Goal: Task Accomplishment & Management: Use online tool/utility

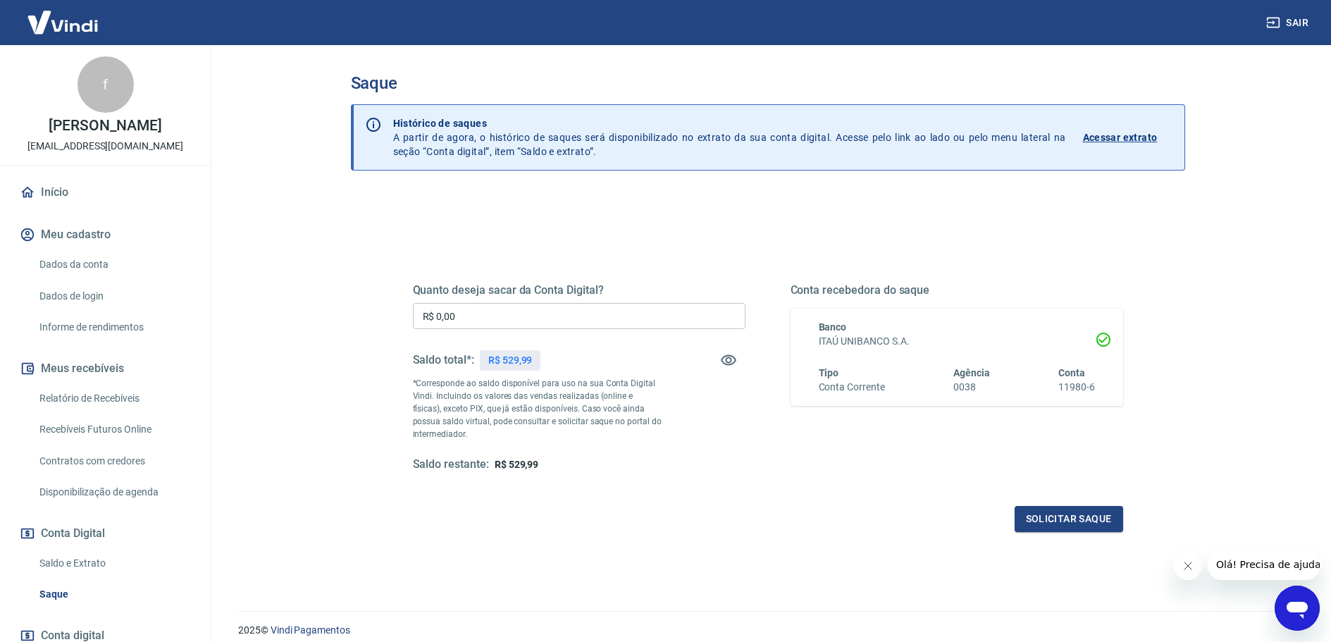
click at [322, 267] on div "Saque Histórico de saques A partir de agora, o histórico de saques será disponi…" at bounding box center [768, 319] width 902 height 549
click at [497, 321] on input "R$ 0,00" at bounding box center [579, 316] width 333 height 26
type input "R$ 529,99"
click at [287, 392] on main "Saque Histórico de saques A partir de agora, o histórico de saques será disponi…" at bounding box center [767, 343] width 1127 height 597
click at [1068, 522] on button "Solicitar saque" at bounding box center [1069, 519] width 109 height 26
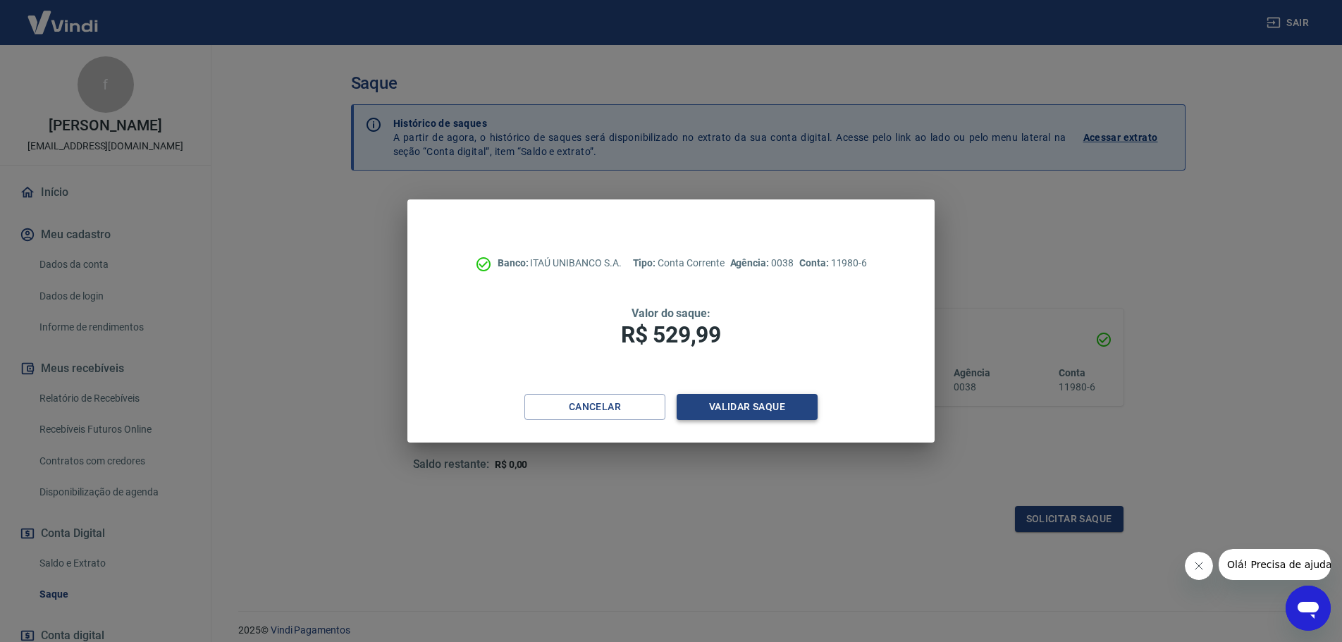
click at [758, 412] on button "Validar saque" at bounding box center [746, 407] width 141 height 26
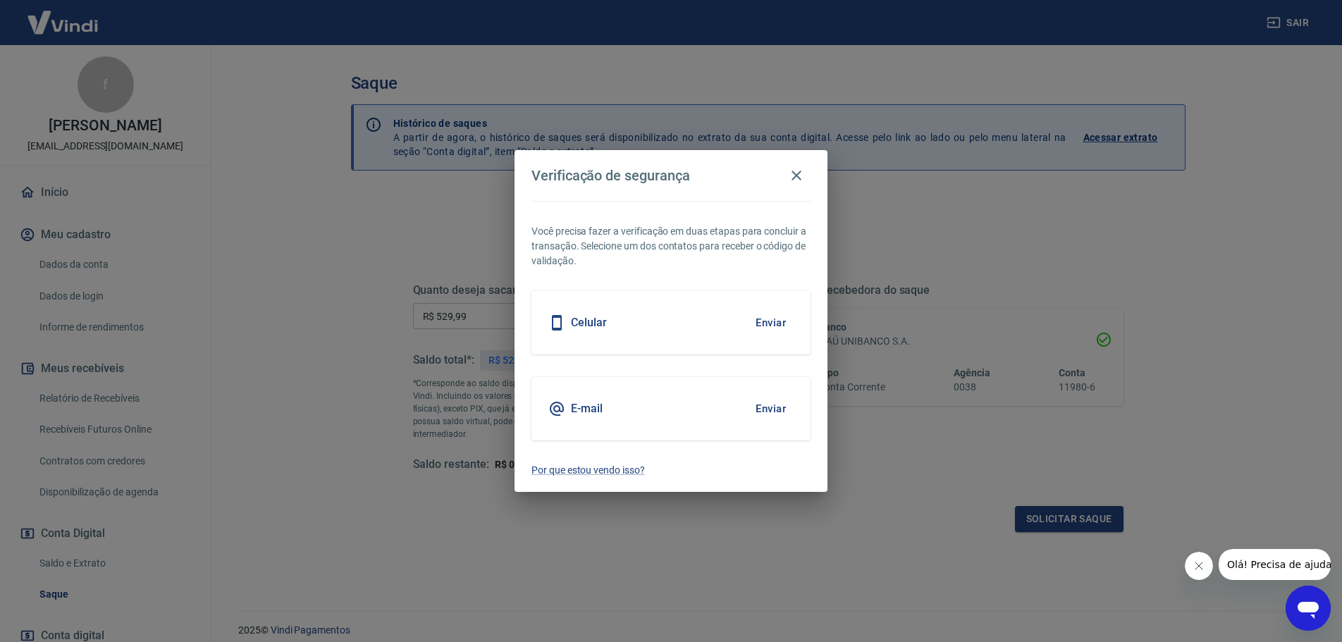
click at [696, 327] on div "Celular Enviar" at bounding box center [670, 322] width 279 height 63
click at [786, 318] on button "Enviar" at bounding box center [771, 323] width 46 height 30
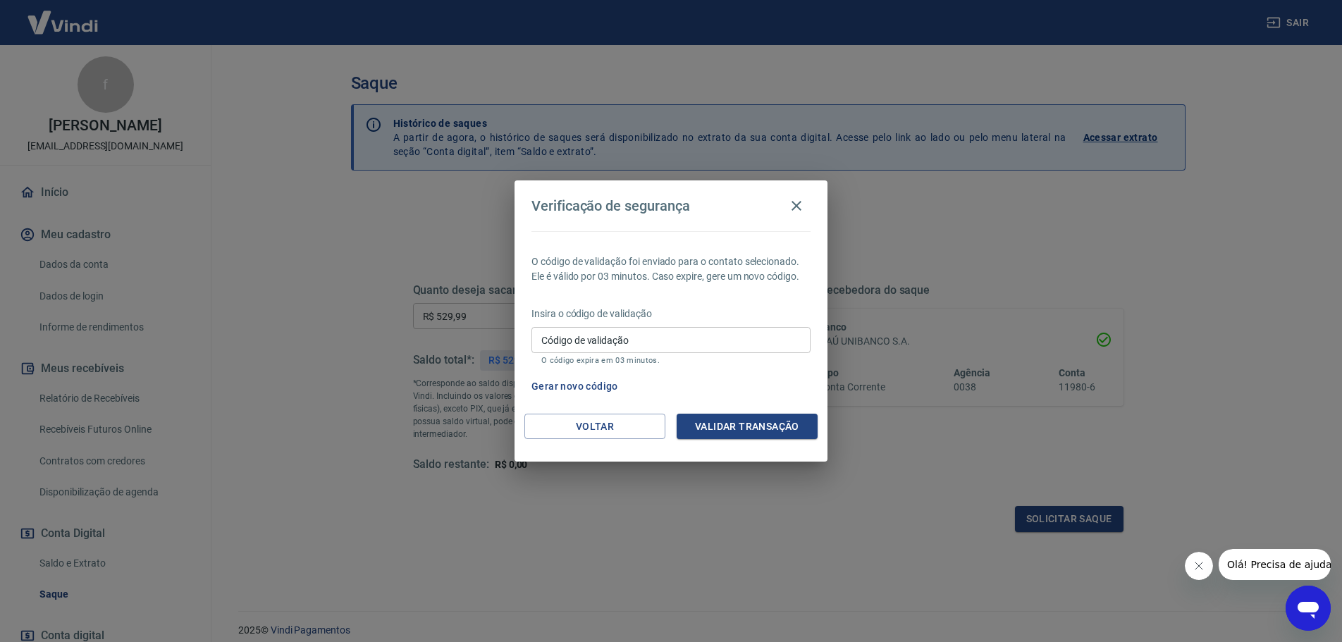
click at [586, 380] on button "Gerar novo código" at bounding box center [575, 386] width 98 height 26
click at [638, 345] on input "Código de validação" at bounding box center [670, 340] width 279 height 26
click at [596, 346] on input "131547" at bounding box center [670, 340] width 279 height 26
type input "1"
click at [574, 385] on button "Gerar novo código" at bounding box center [575, 386] width 98 height 26
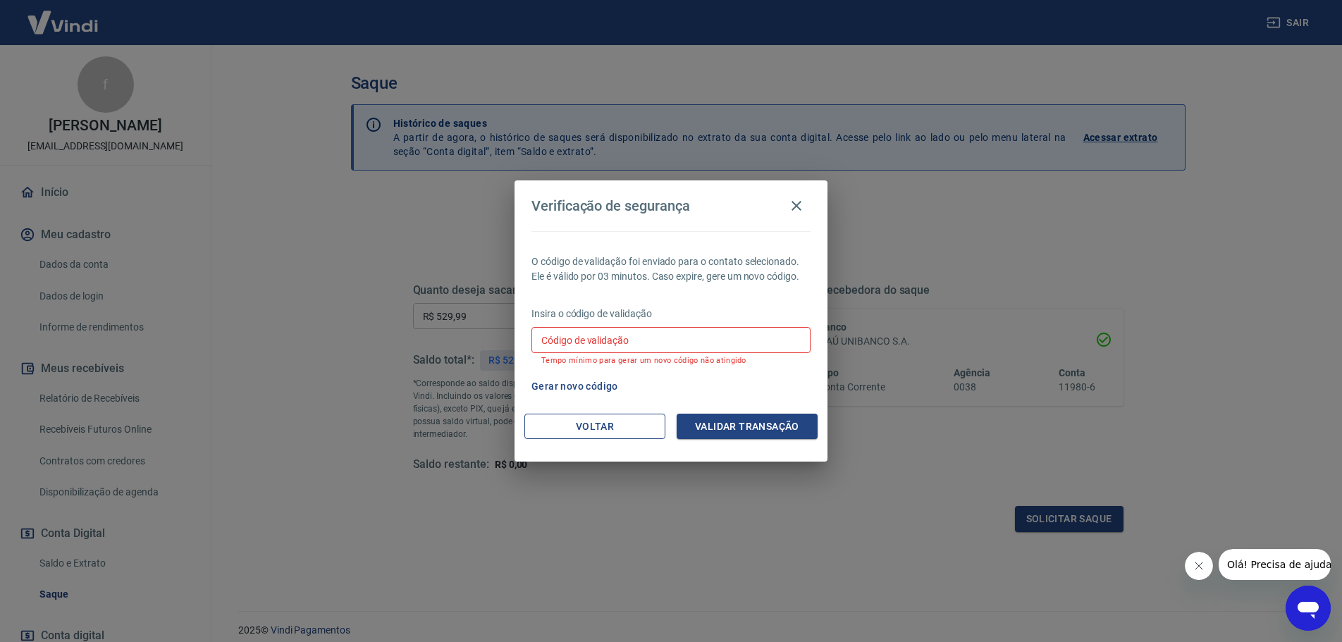
click at [595, 425] on button "Voltar" at bounding box center [594, 427] width 141 height 26
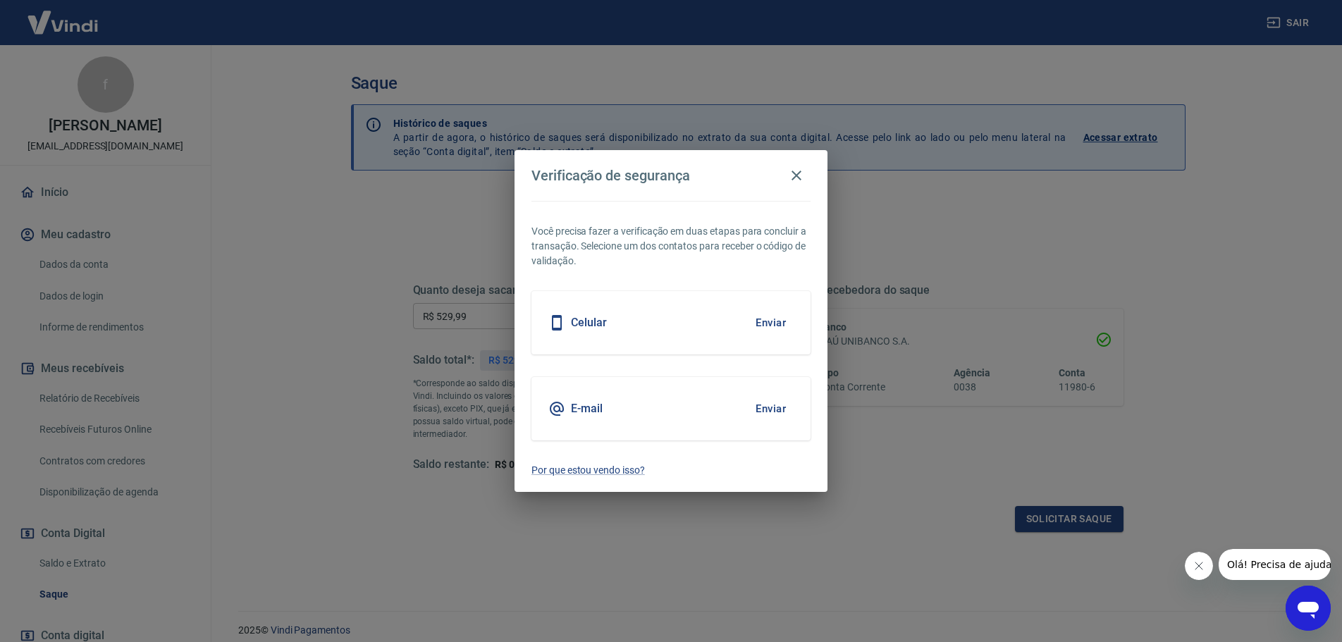
click at [664, 326] on div "Celular Enviar" at bounding box center [670, 322] width 279 height 63
click at [765, 323] on button "Enviar" at bounding box center [771, 323] width 46 height 30
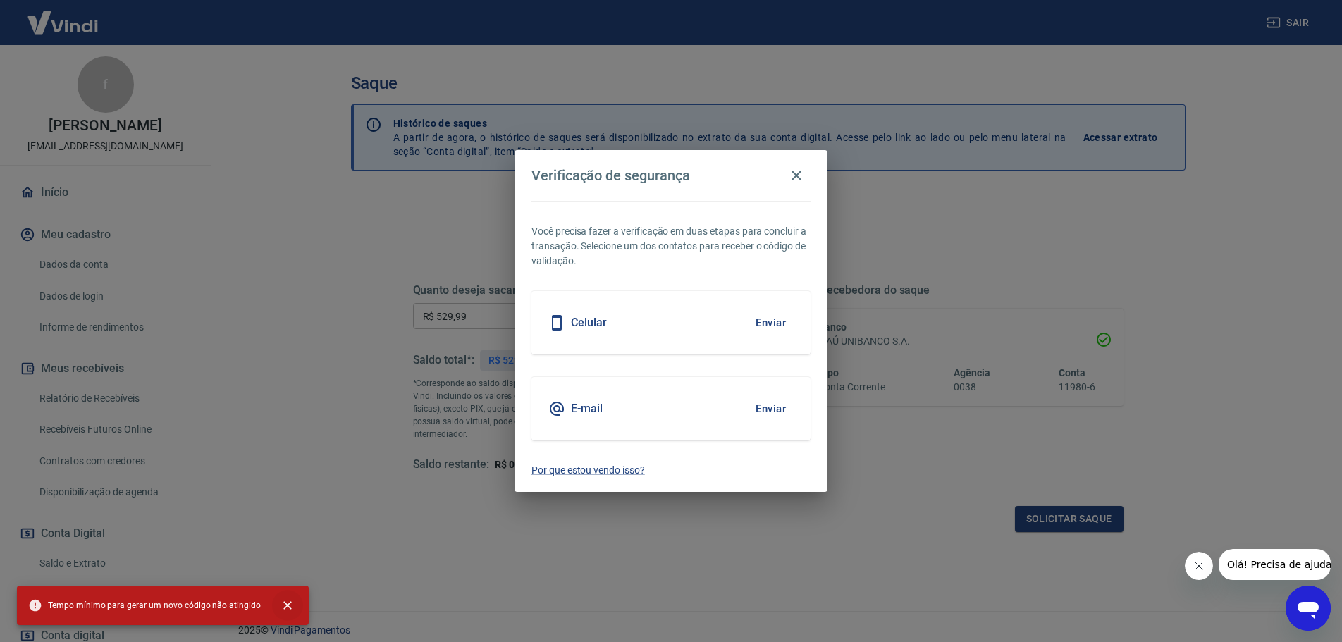
click at [284, 605] on icon "close" at bounding box center [287, 605] width 14 height 14
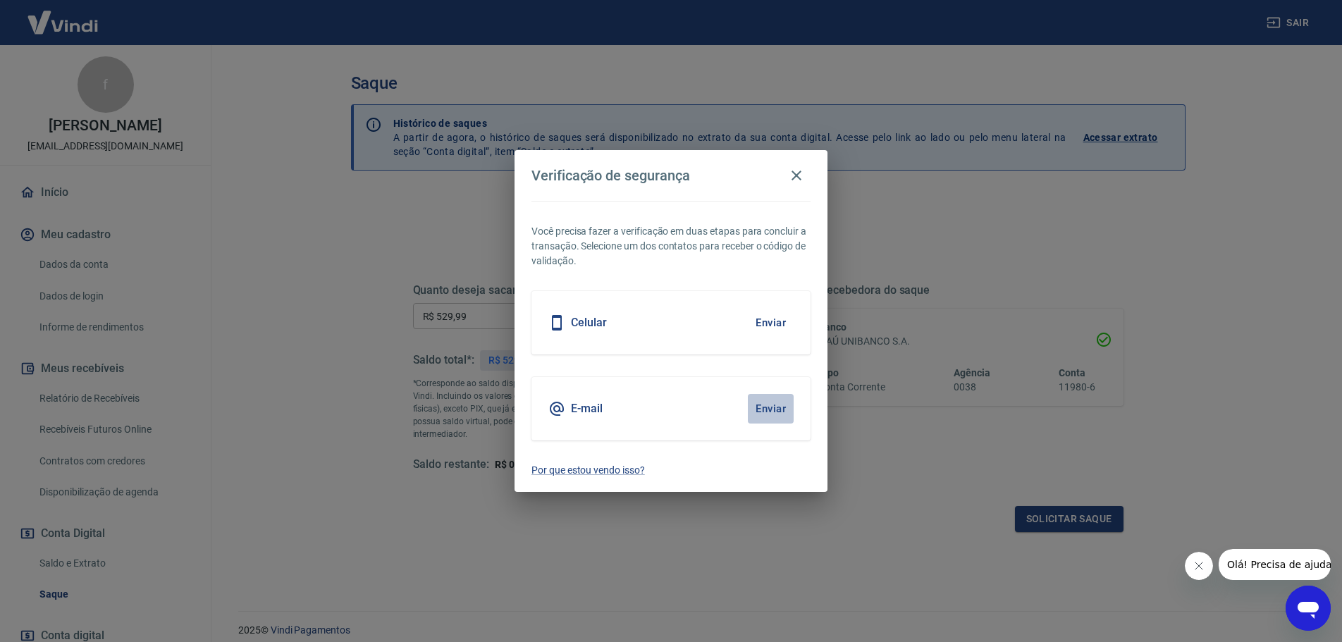
click at [774, 409] on button "Enviar" at bounding box center [771, 409] width 46 height 30
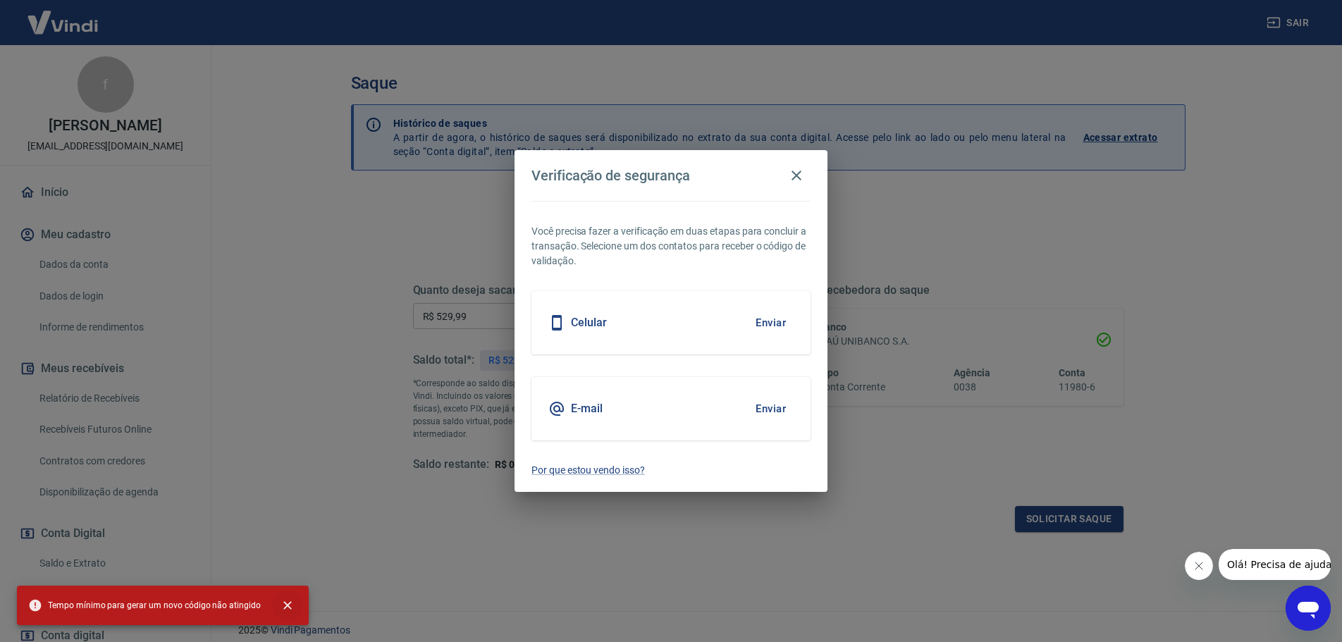
click at [283, 602] on icon "close" at bounding box center [287, 605] width 8 height 8
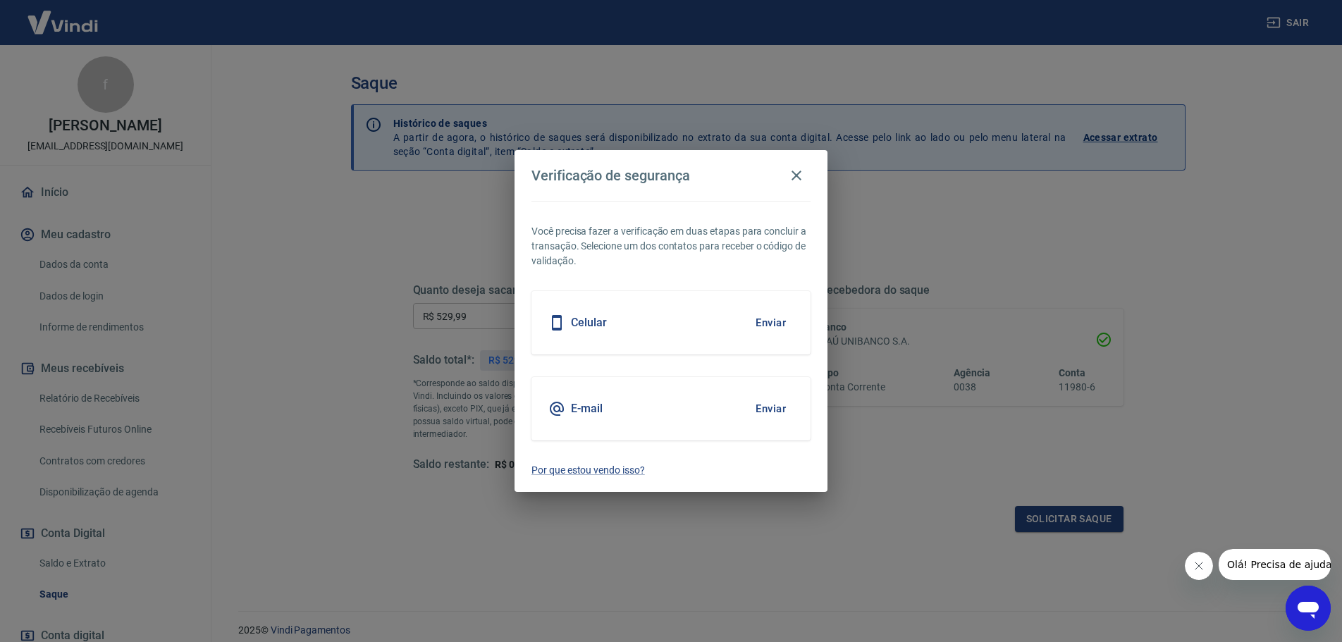
click at [595, 333] on div "Celular Enviar" at bounding box center [670, 322] width 279 height 63
click at [796, 179] on icon "button" at bounding box center [796, 175] width 17 height 17
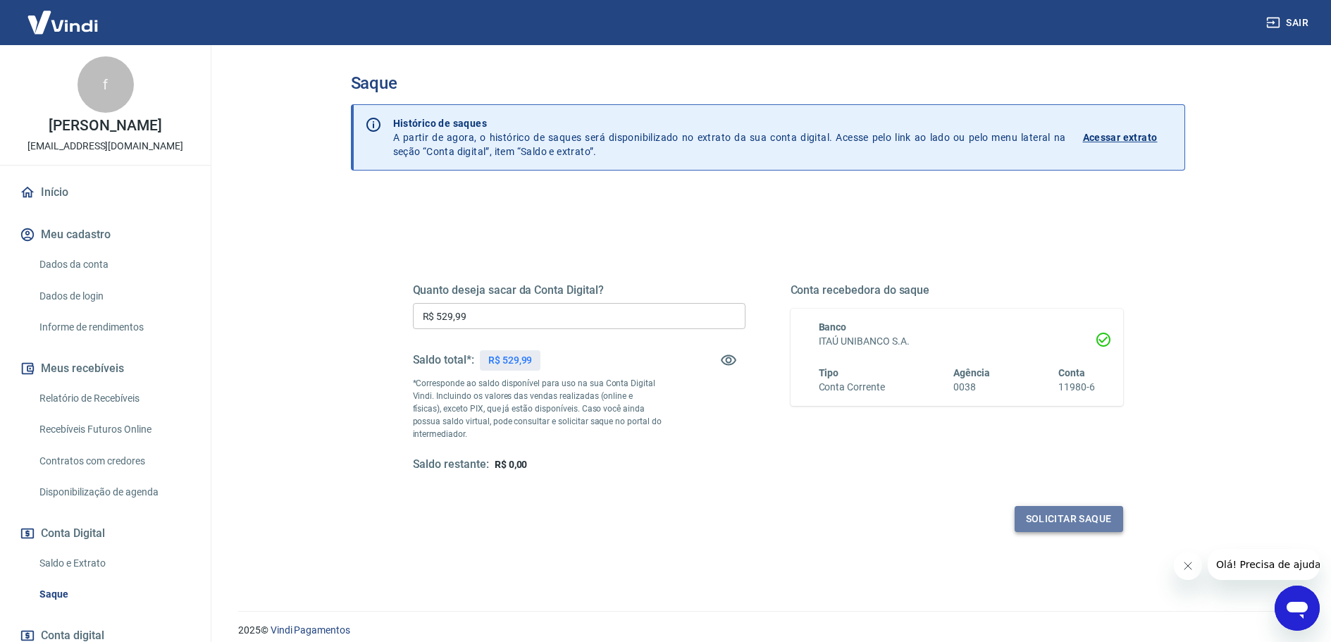
click at [1068, 519] on button "Solicitar saque" at bounding box center [1069, 519] width 109 height 26
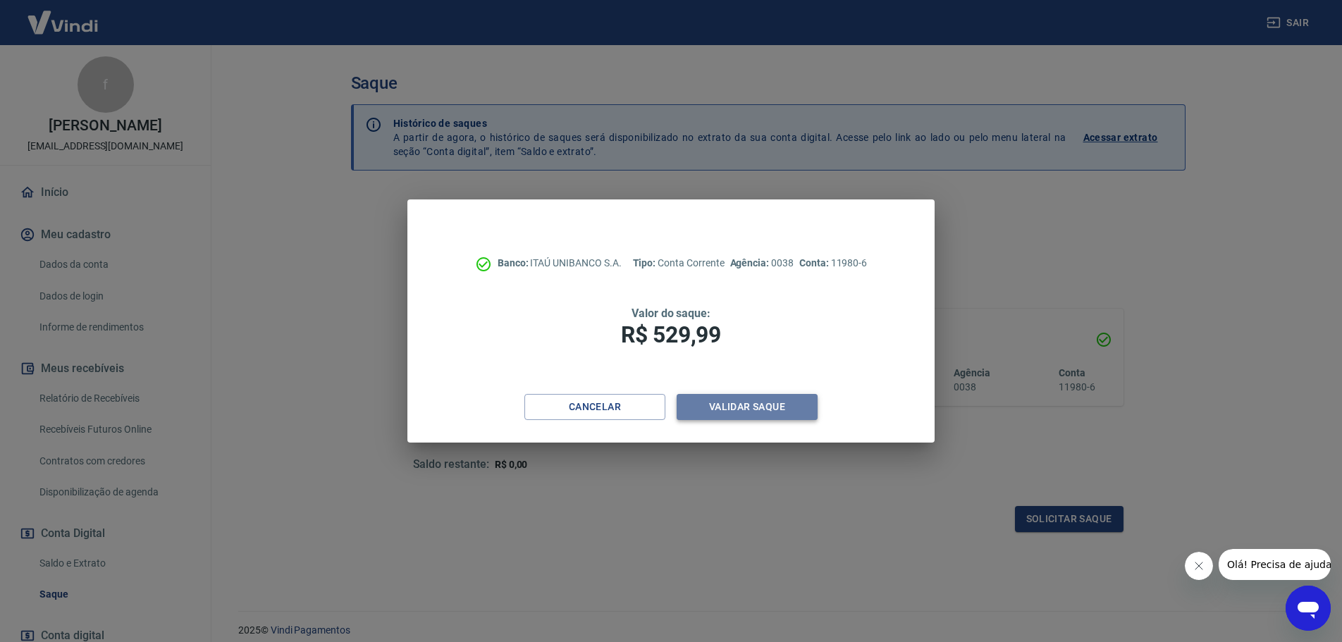
click at [731, 402] on button "Validar saque" at bounding box center [746, 407] width 141 height 26
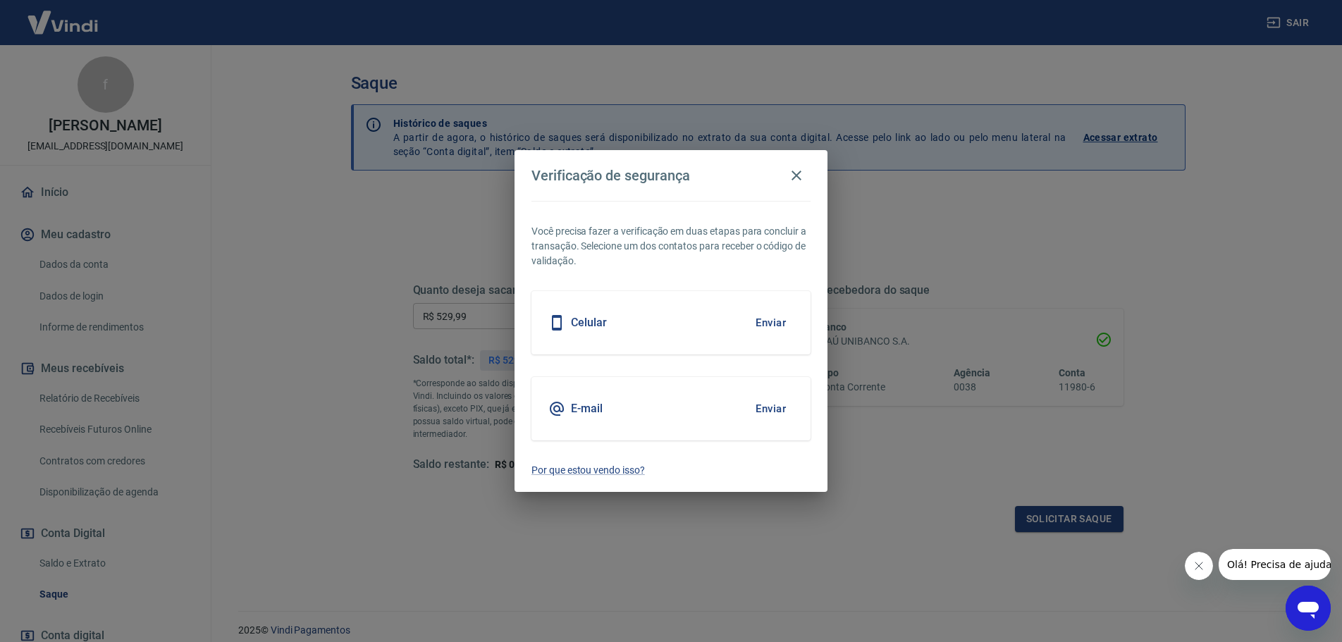
click at [779, 322] on button "Enviar" at bounding box center [771, 323] width 46 height 30
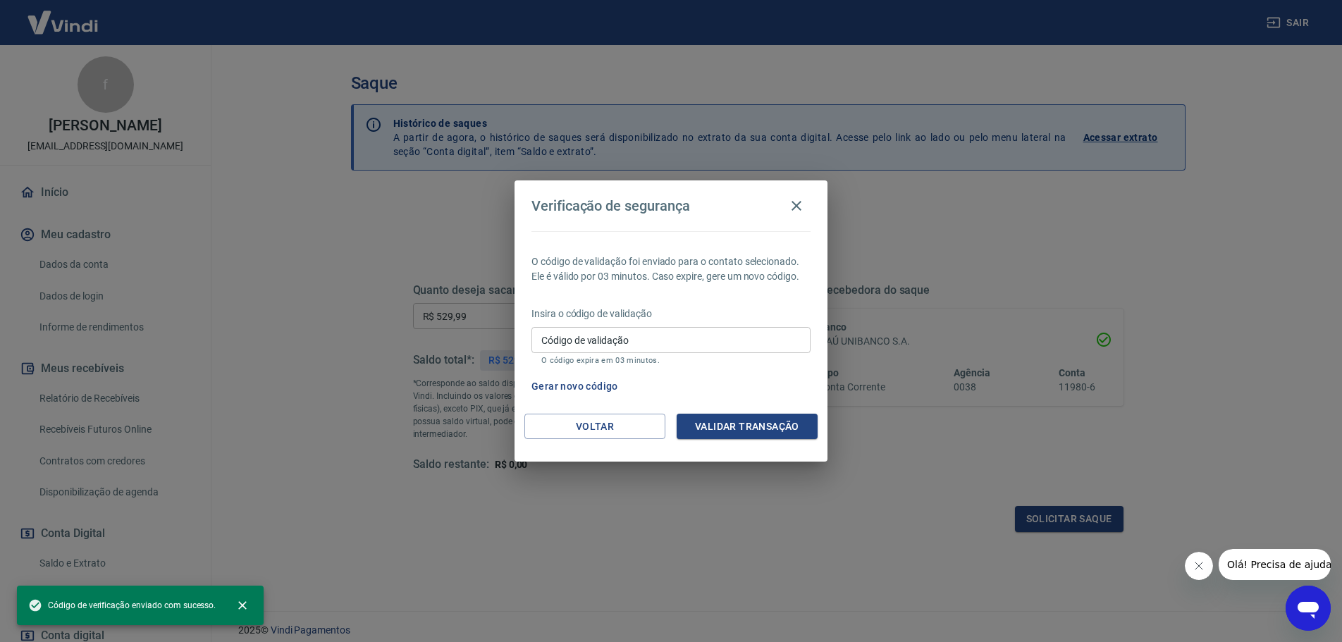
click at [693, 347] on input "Código de validação" at bounding box center [670, 340] width 279 height 26
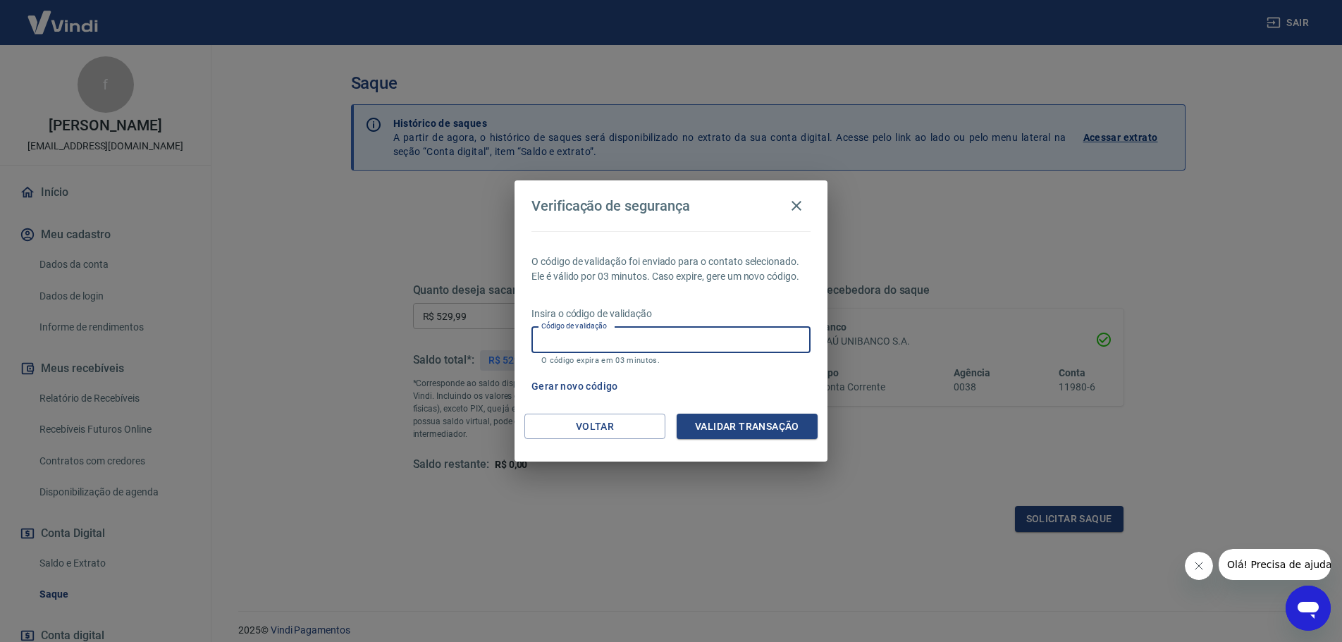
click at [599, 340] on input "Código de validação" at bounding box center [670, 340] width 279 height 26
click at [731, 428] on button "Validar transação" at bounding box center [746, 427] width 141 height 26
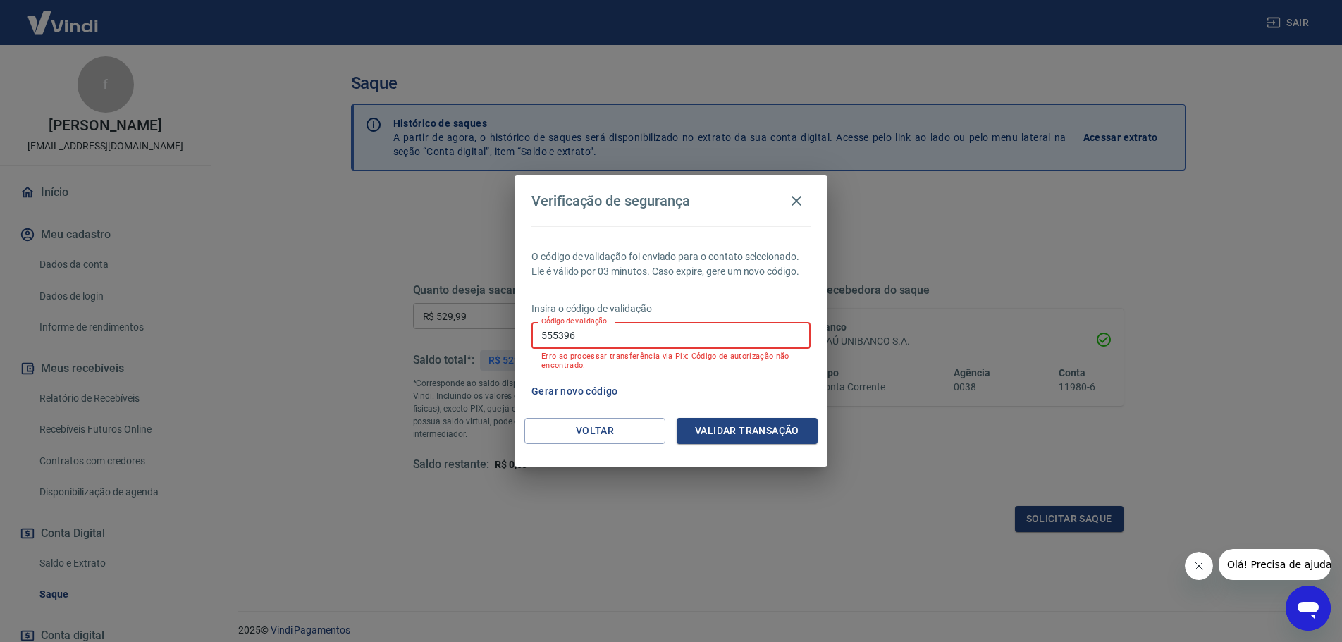
click at [587, 347] on input "555396" at bounding box center [670, 335] width 279 height 26
type input "5"
type input "863107"
click at [719, 436] on button "Validar transação" at bounding box center [746, 431] width 141 height 26
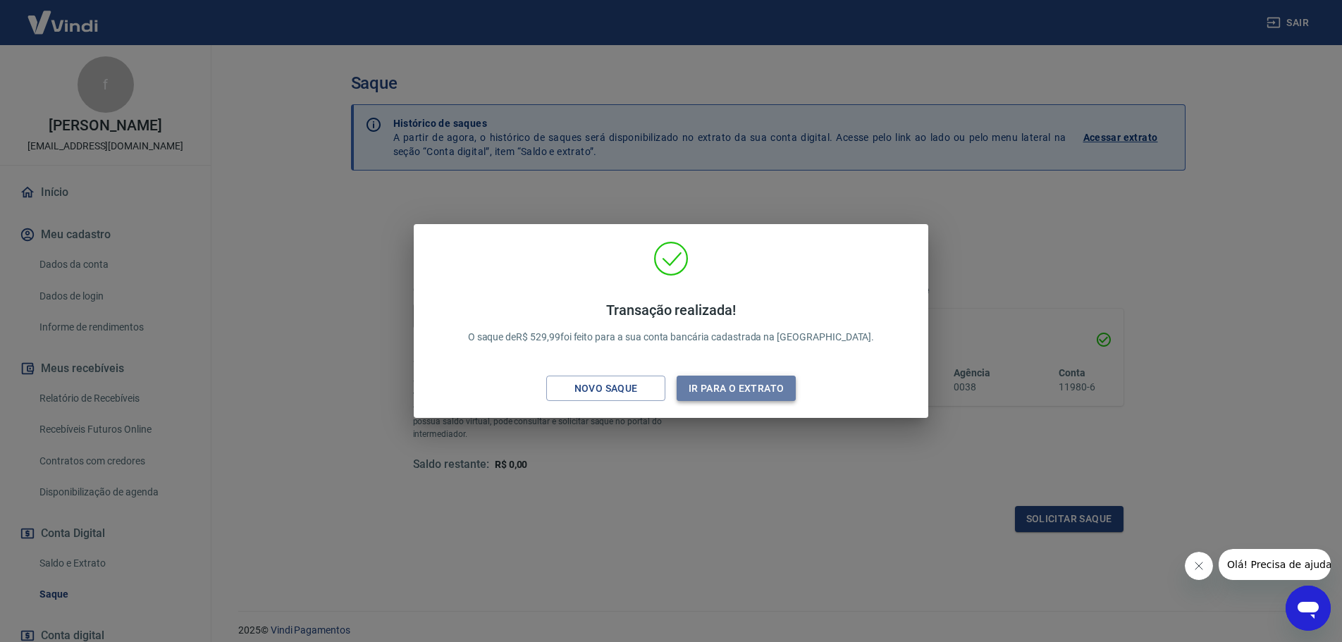
click at [764, 383] on button "Ir para o extrato" at bounding box center [735, 389] width 119 height 26
